Goal: Task Accomplishment & Management: Manage account settings

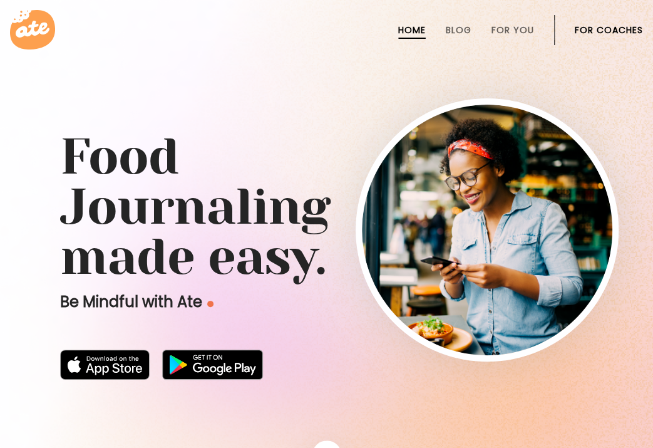
click at [600, 28] on link "For Coaches" at bounding box center [609, 30] width 68 height 10
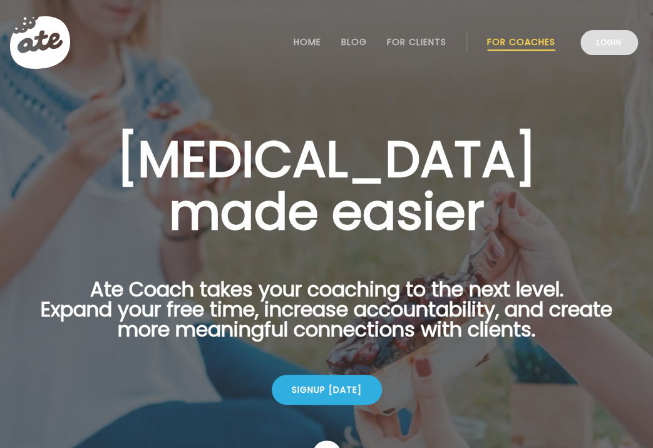
click at [608, 52] on link "Login" at bounding box center [610, 42] width 58 height 25
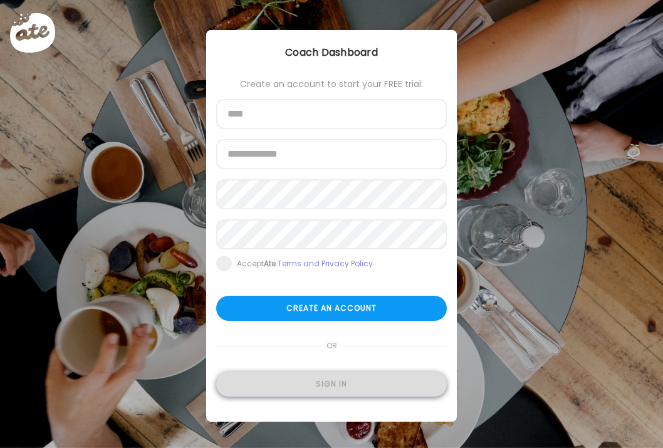
type input "**********"
click at [338, 378] on div "Sign in" at bounding box center [331, 384] width 231 height 25
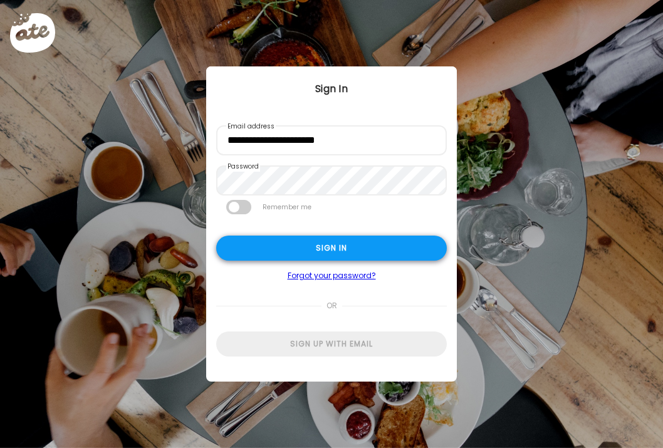
click at [345, 248] on div "Sign in" at bounding box center [331, 248] width 231 height 25
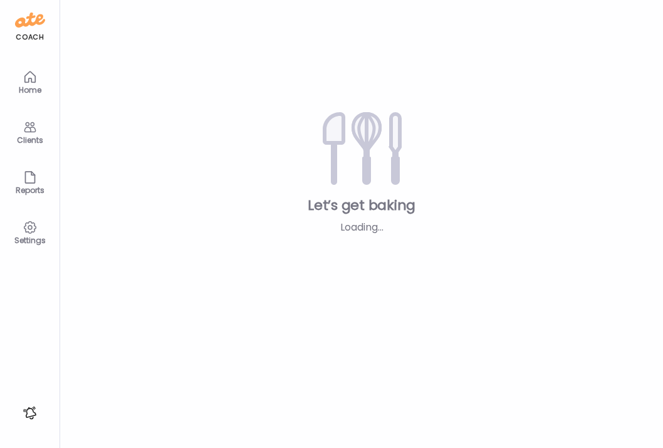
type input "**********"
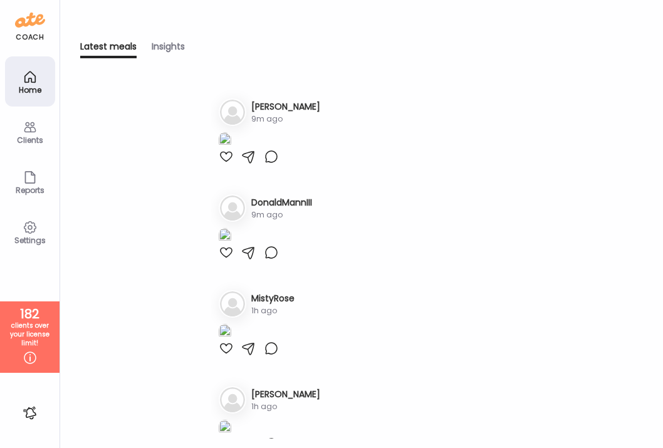
click at [30, 144] on div "Clients" at bounding box center [30, 140] width 45 height 8
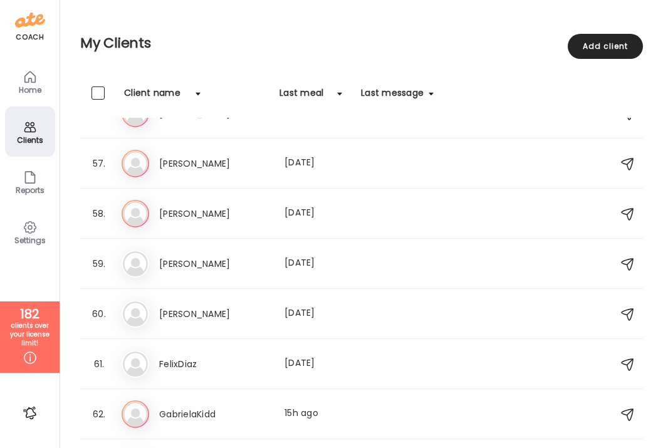
scroll to position [2852, 0]
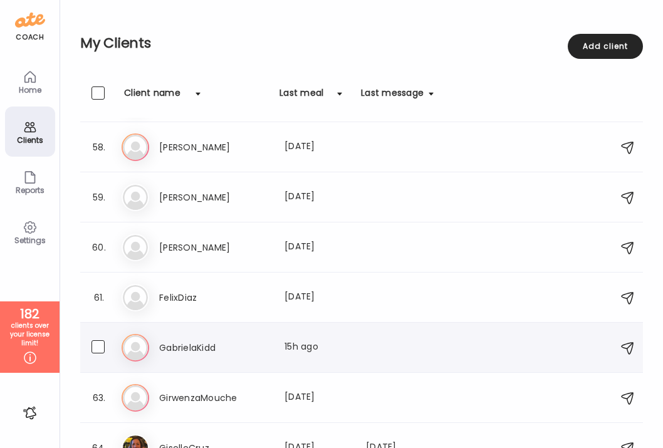
click at [205, 349] on h3 "GabrielaKidd" at bounding box center [214, 347] width 110 height 15
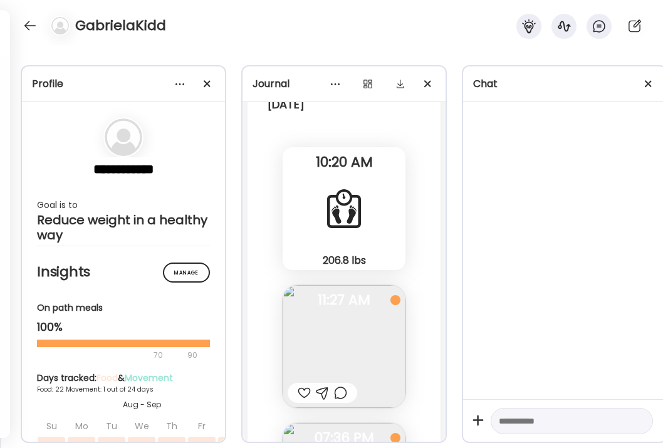
scroll to position [21619, 0]
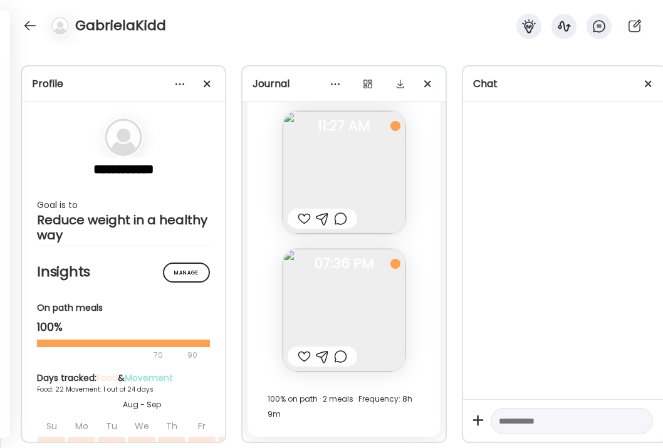
click at [274, 234] on div "Fasting: 14h 7m Yesterday 206.8 lbs Body Weight Note not added 10:20 AM Smoothi…" at bounding box center [343, 167] width 193 height 540
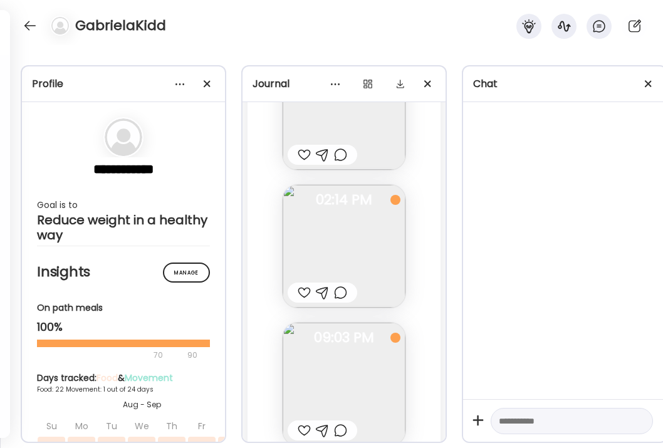
scroll to position [19364, 0]
click at [343, 241] on img at bounding box center [344, 247] width 123 height 123
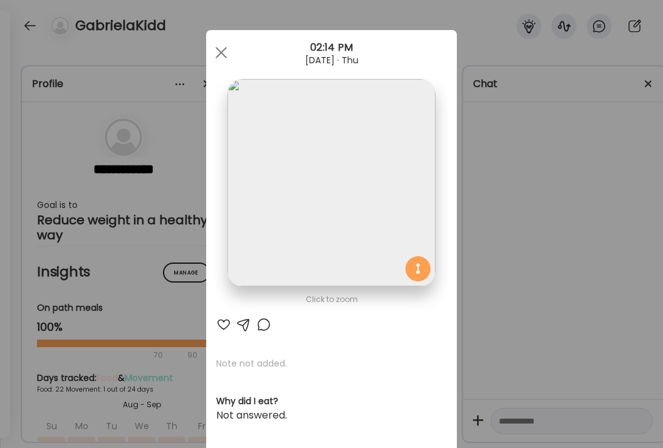
click at [343, 241] on img at bounding box center [330, 182] width 207 height 207
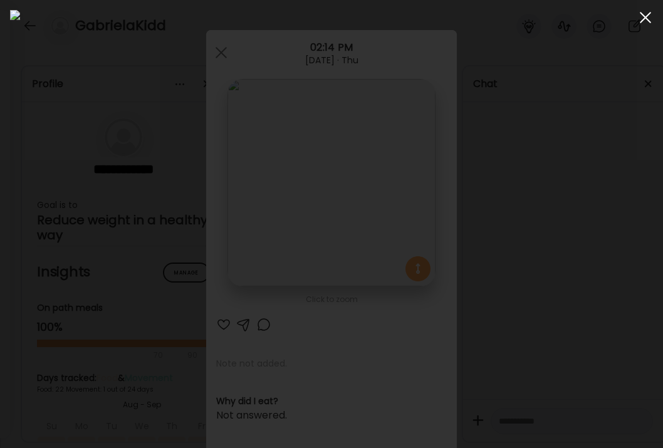
click at [644, 18] on span at bounding box center [645, 17] width 11 height 11
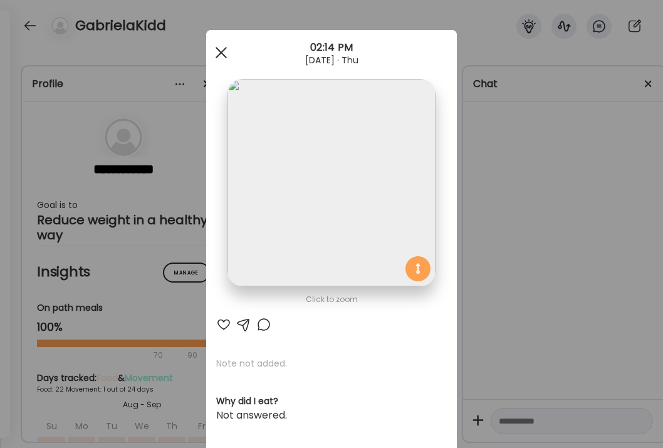
click at [223, 59] on div at bounding box center [221, 52] width 25 height 25
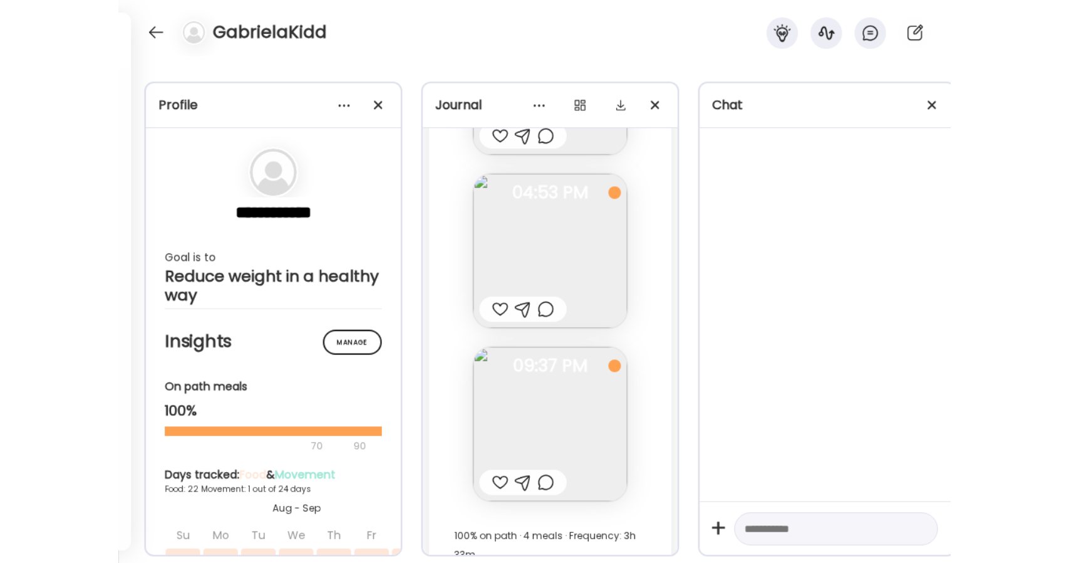
scroll to position [18857, 0]
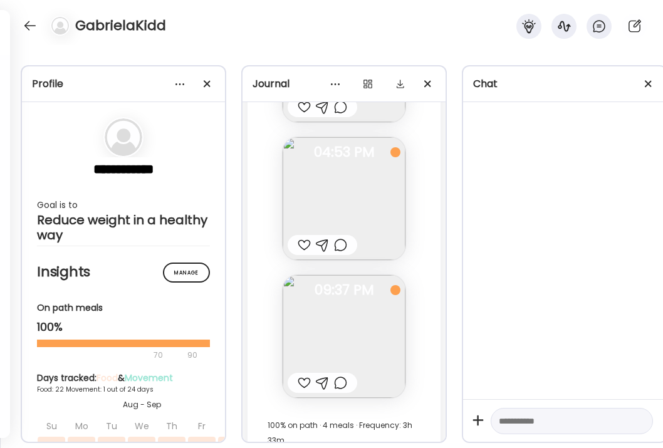
click at [293, 24] on div "GabrielaKidd" at bounding box center [331, 22] width 663 height 45
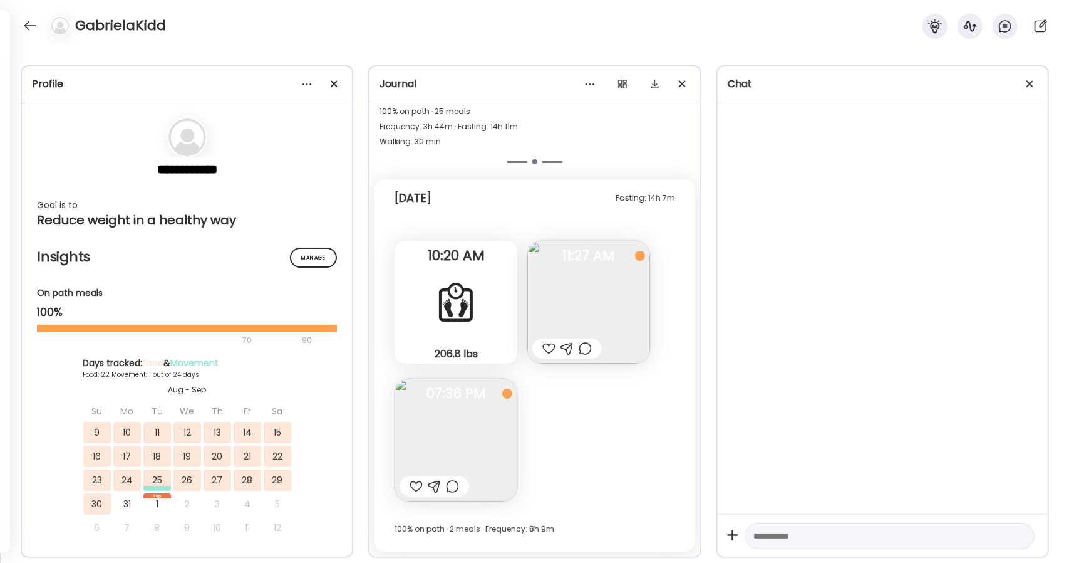
scroll to position [11762, 0]
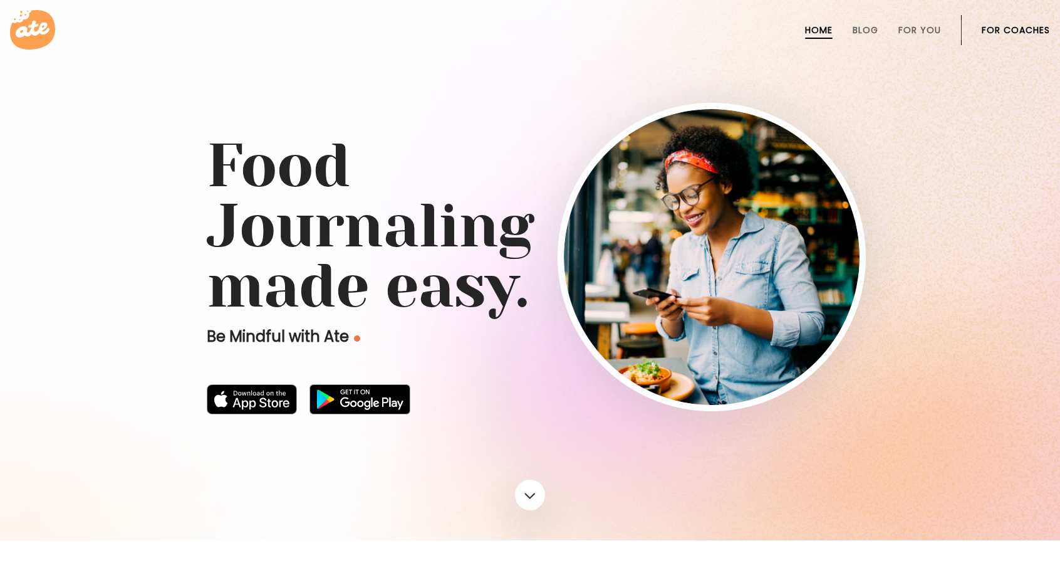
click at [1003, 28] on link "For Coaches" at bounding box center [1016, 30] width 68 height 10
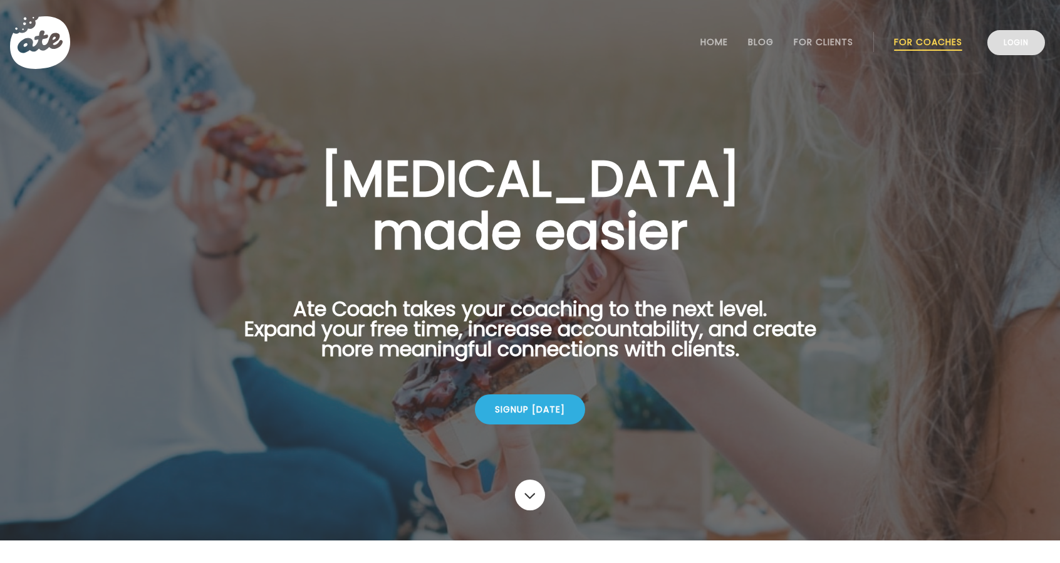
click at [1013, 55] on link "Login" at bounding box center [1016, 42] width 58 height 25
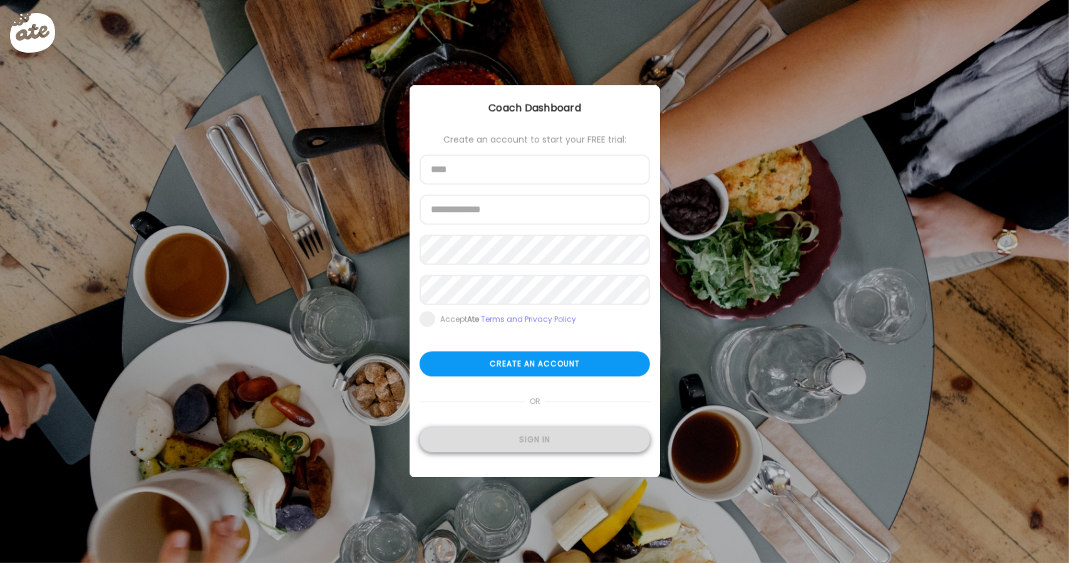
type input "**********"
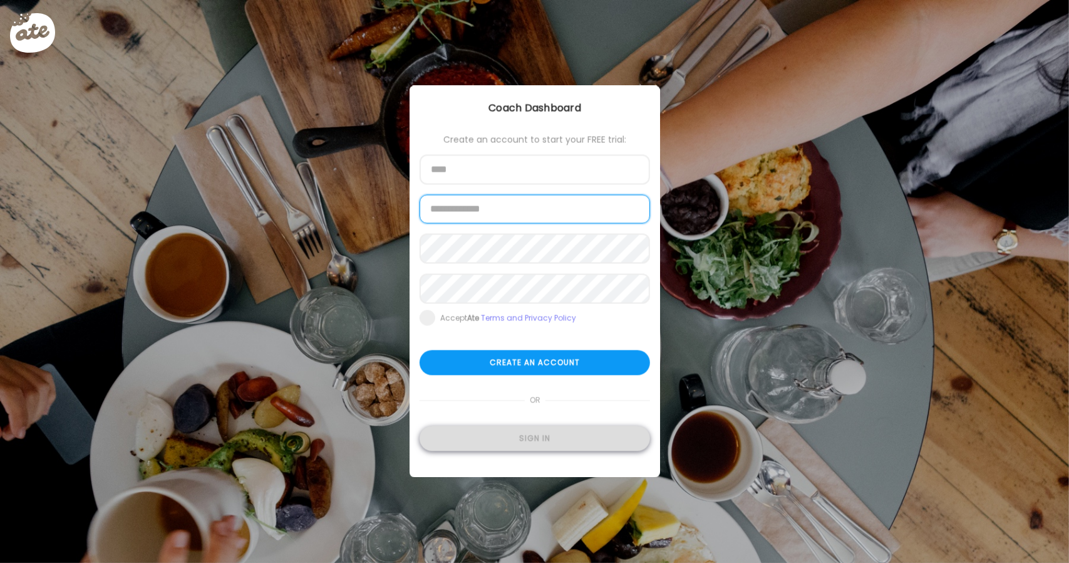
type input "**********"
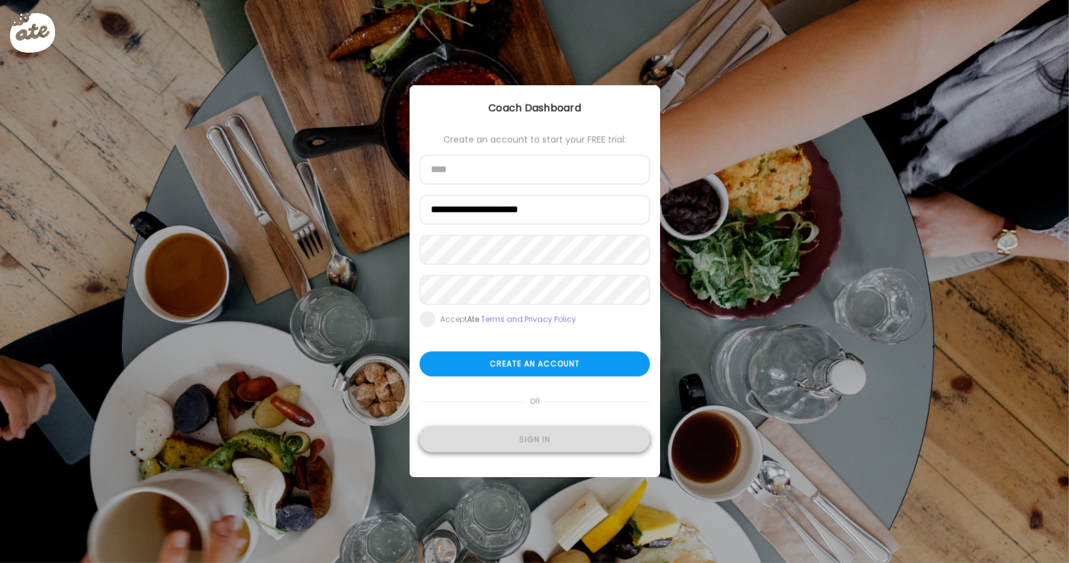
click at [566, 440] on div "Sign in" at bounding box center [535, 439] width 231 height 25
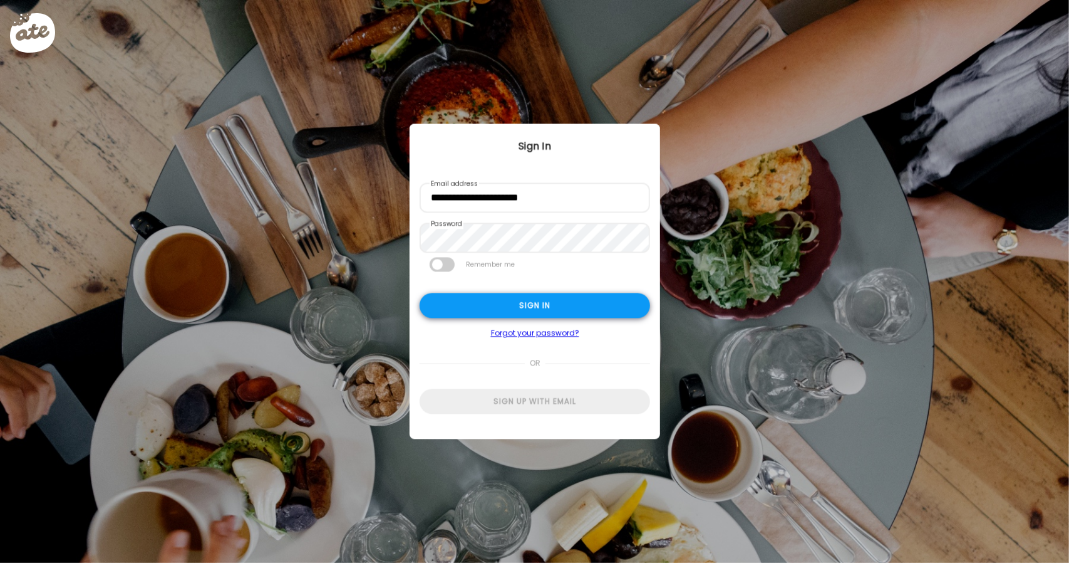
click at [561, 306] on div "Sign in" at bounding box center [535, 305] width 231 height 25
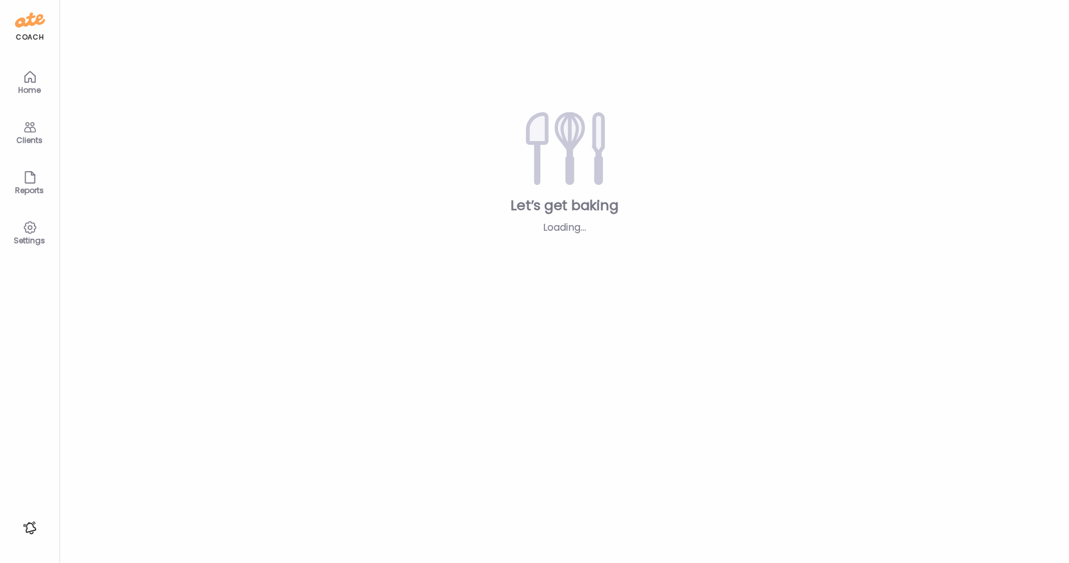
type input "**********"
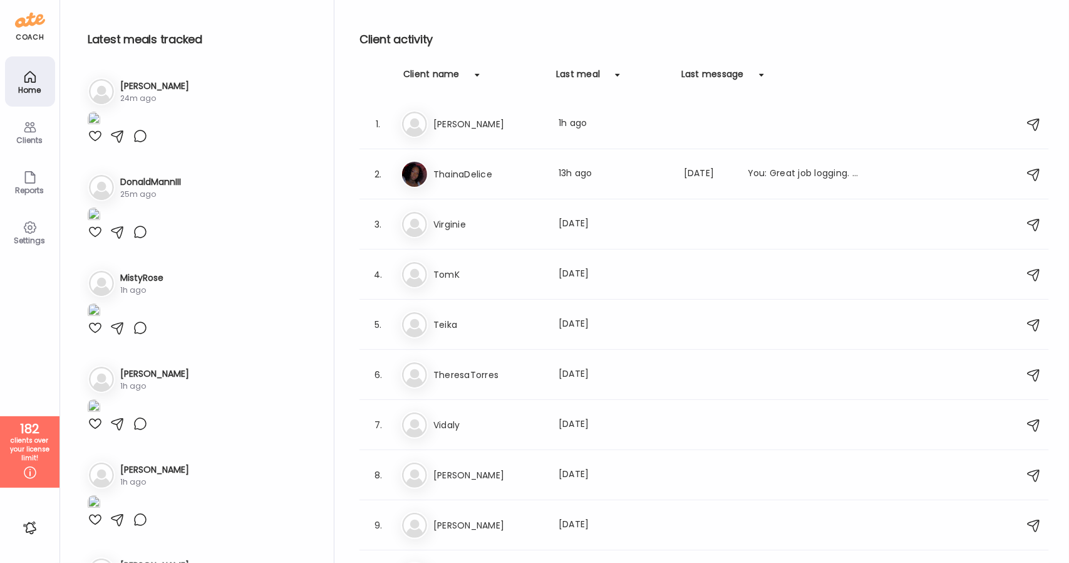
click at [22, 142] on div "Clients" at bounding box center [30, 140] width 45 height 8
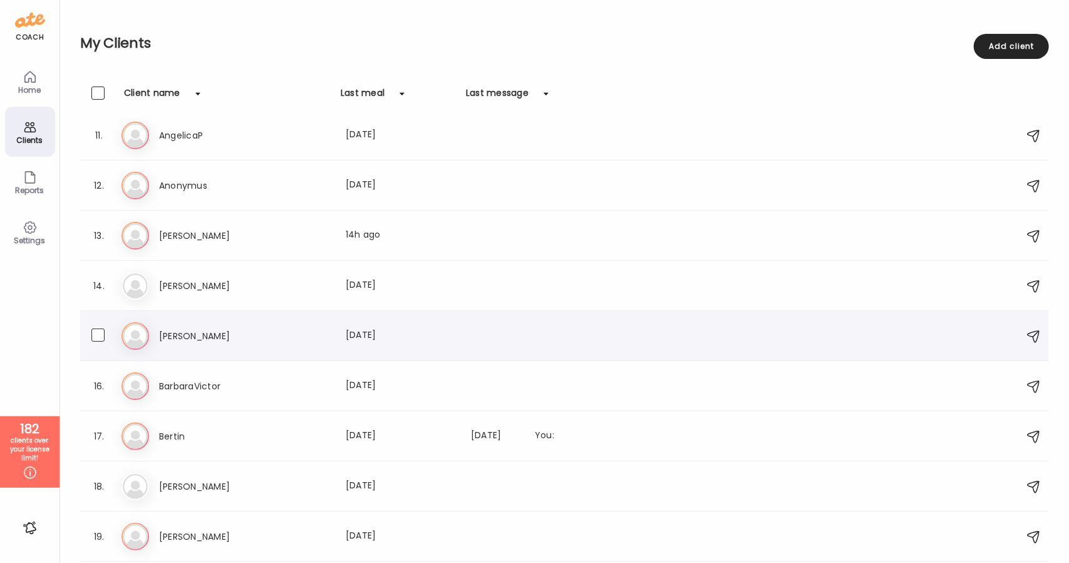
click at [226, 335] on h3 "[PERSON_NAME]" at bounding box center [214, 335] width 110 height 15
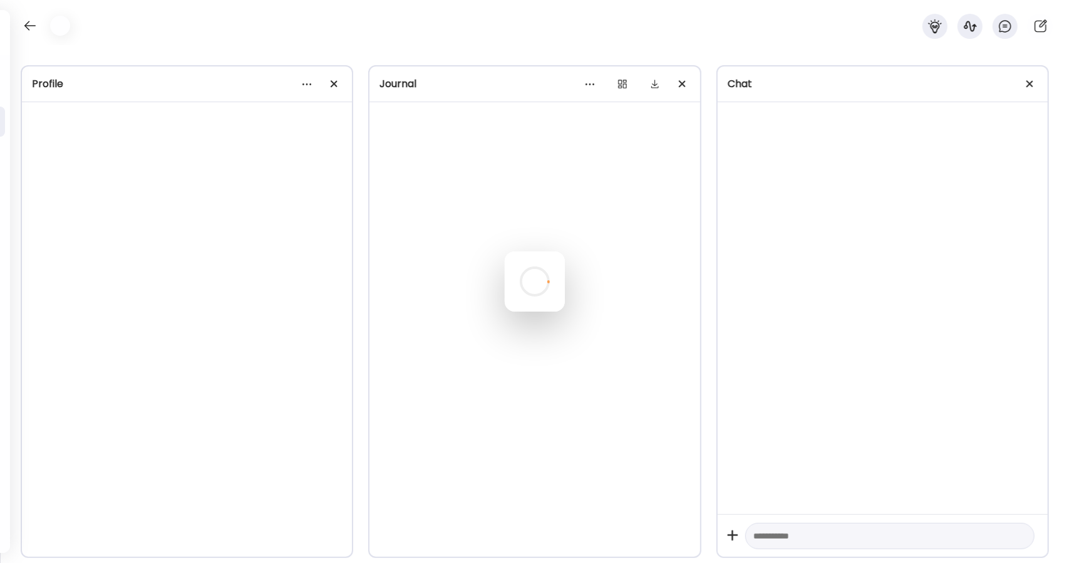
scroll to position [450, 0]
